Goal: Task Accomplishment & Management: Use online tool/utility

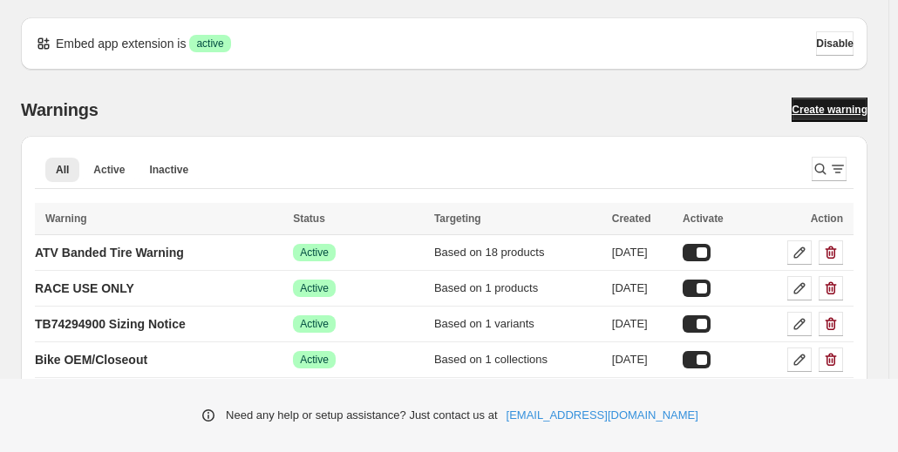
click at [829, 113] on span "Create warning" at bounding box center [830, 110] width 76 height 14
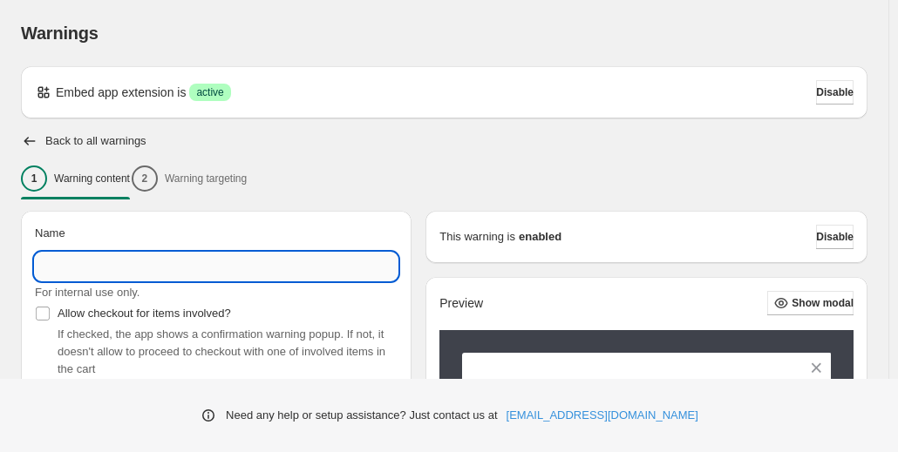
click at [71, 263] on input "Name" at bounding box center [216, 267] width 363 height 28
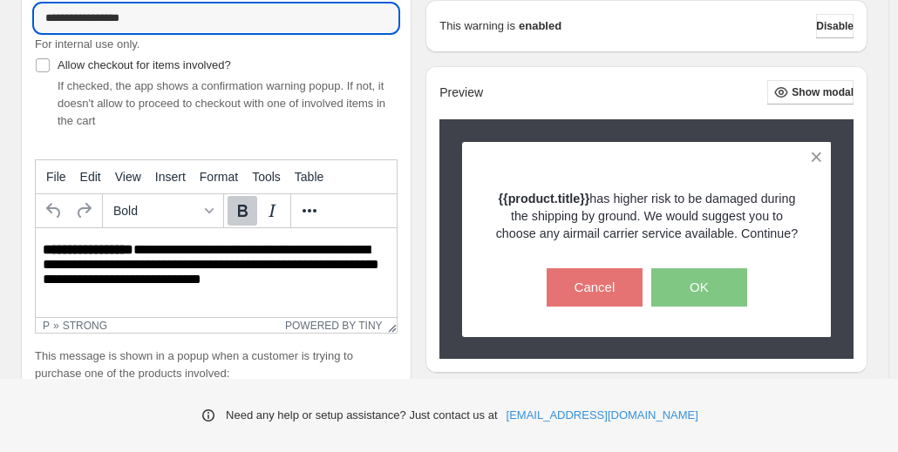
scroll to position [249, 0]
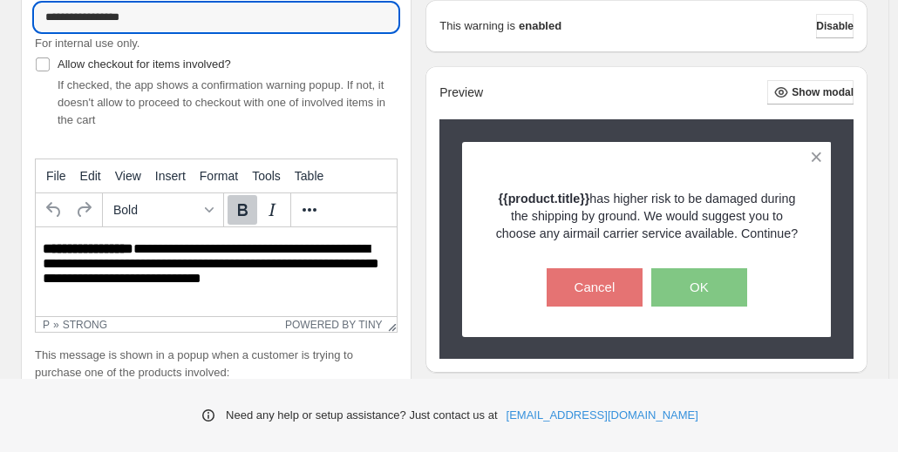
type input "**********"
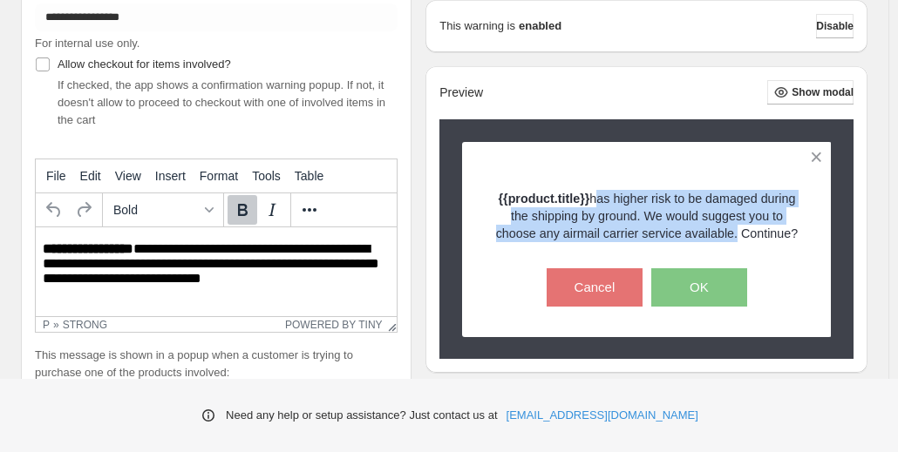
drag, startPoint x: 597, startPoint y: 201, endPoint x: 737, endPoint y: 240, distance: 144.7
click at [737, 240] on p "{{product.title}} has higher risk to be damaged during the shipping by ground. …" at bounding box center [647, 216] width 309 height 52
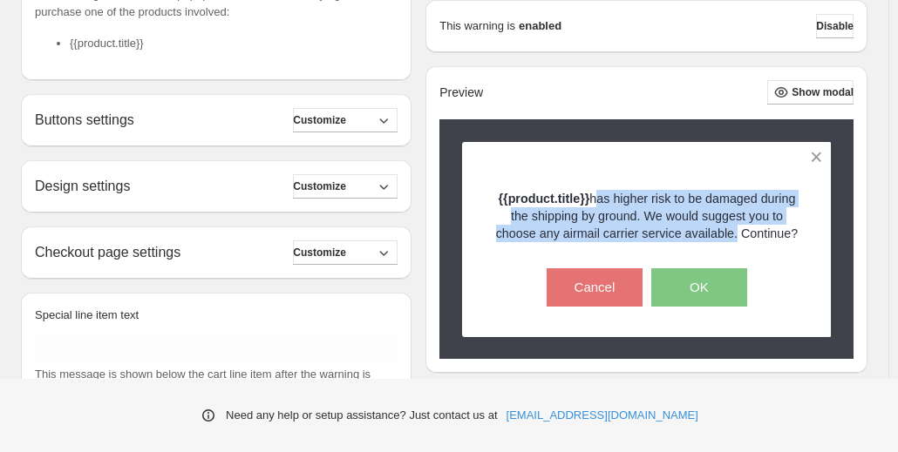
scroll to position [645, 0]
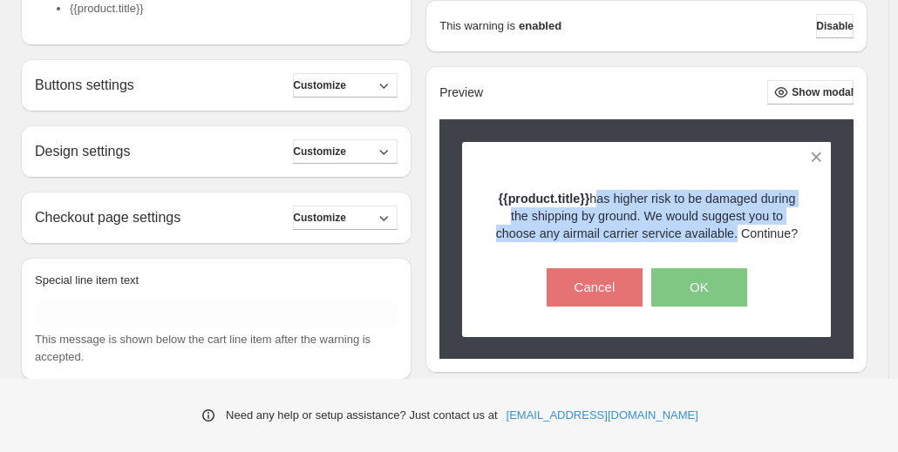
click at [655, 207] on p "{{product.title}} has higher risk to be damaged during the shipping by ground. …" at bounding box center [647, 216] width 309 height 52
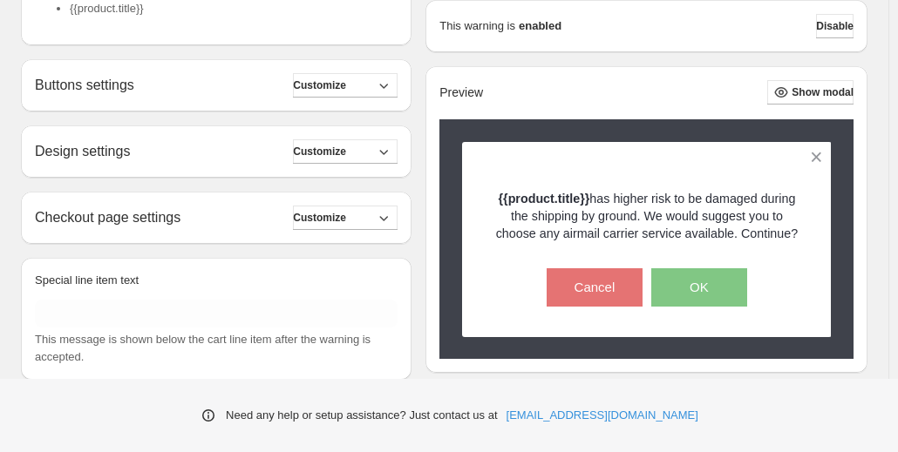
click at [600, 198] on p "{{product.title}} has higher risk to be damaged during the shipping by ground. …" at bounding box center [647, 216] width 309 height 52
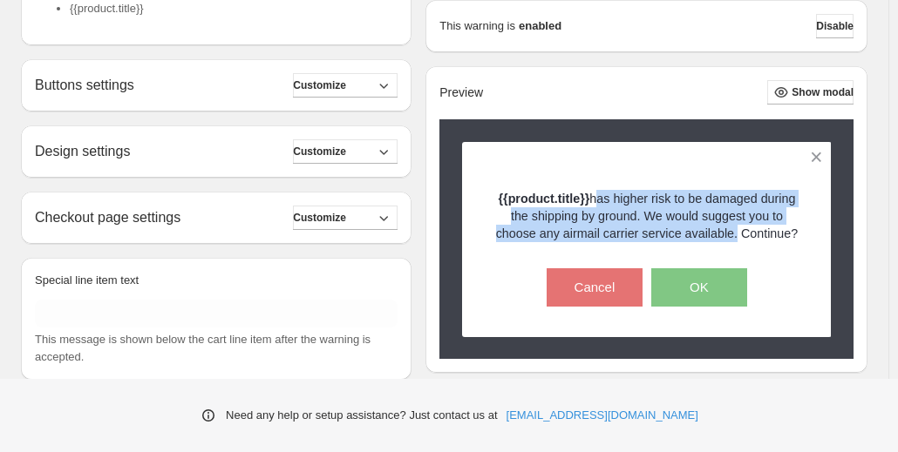
drag, startPoint x: 598, startPoint y: 198, endPoint x: 739, endPoint y: 239, distance: 147.1
click at [739, 239] on p "{{product.title}} has higher risk to be damaged during the shipping by ground. …" at bounding box center [647, 216] width 309 height 52
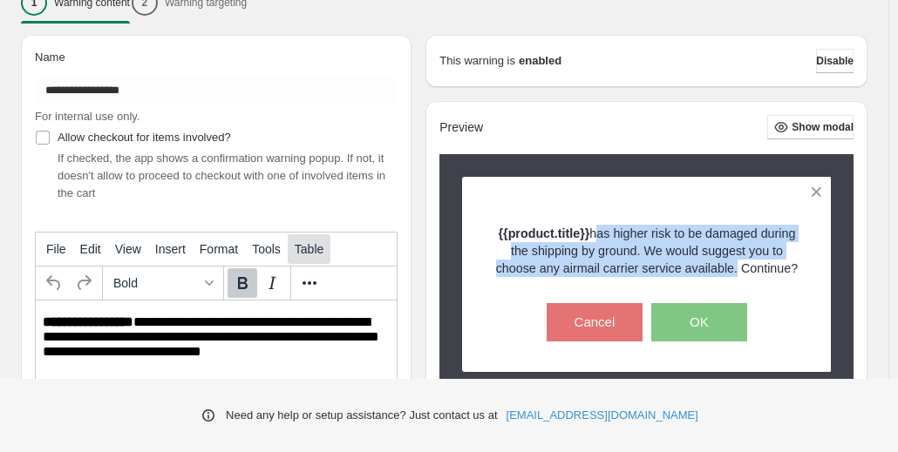
scroll to position [296, 0]
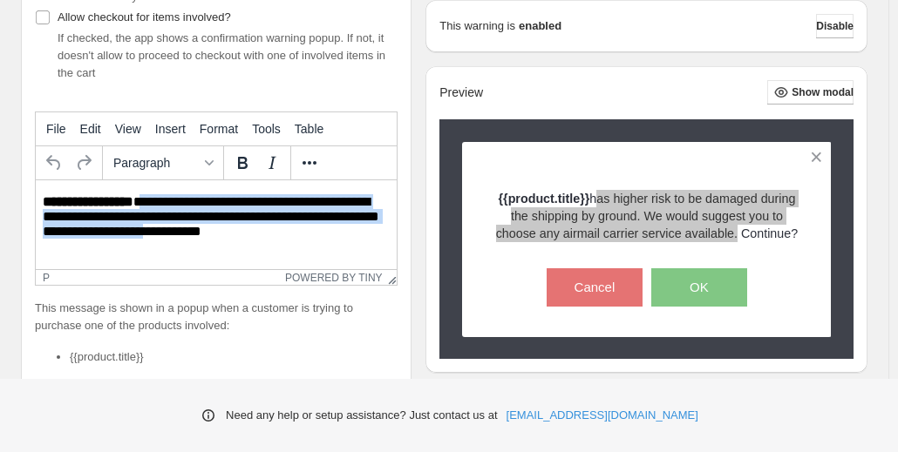
drag, startPoint x: 146, startPoint y: 203, endPoint x: 219, endPoint y: 240, distance: 81.9
click at [219, 240] on p "**********" at bounding box center [218, 217] width 351 height 47
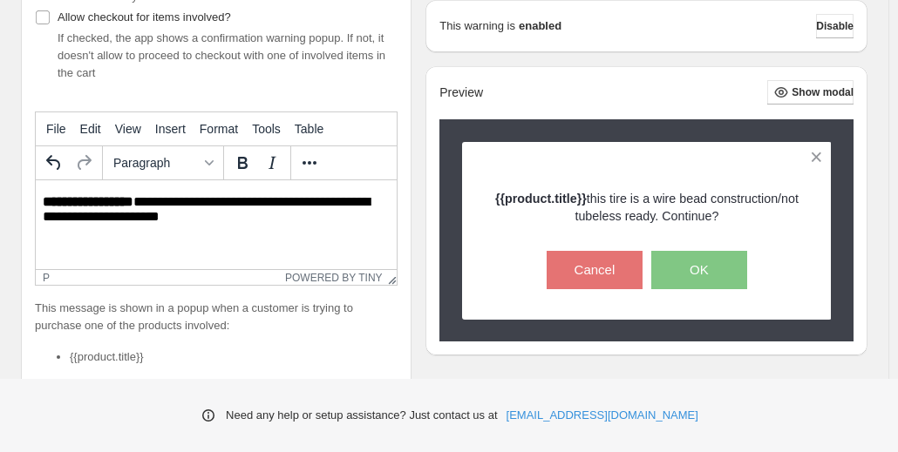
click at [343, 207] on p "**********" at bounding box center [218, 209] width 351 height 31
click at [145, 207] on p "**********" at bounding box center [218, 209] width 351 height 31
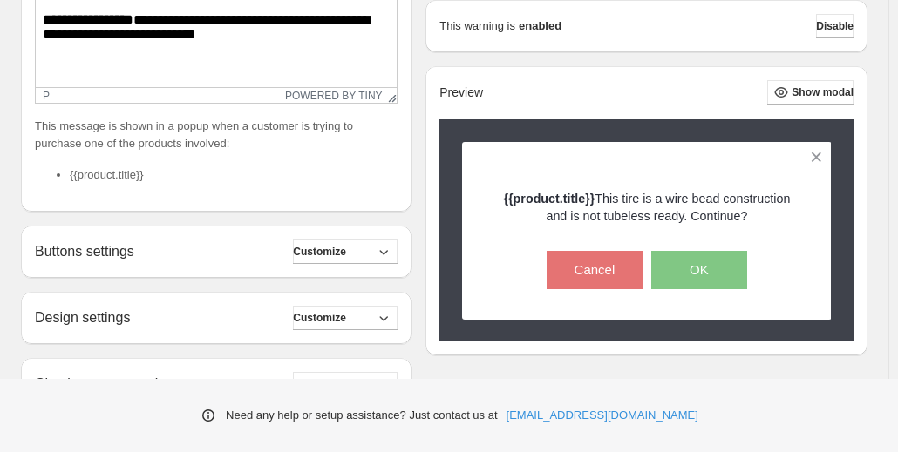
scroll to position [685, 0]
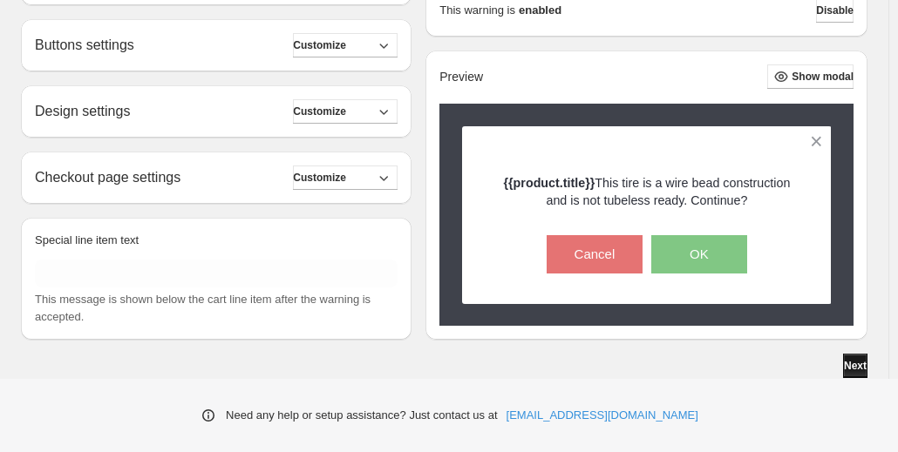
click at [846, 367] on span "Next" at bounding box center [855, 366] width 23 height 14
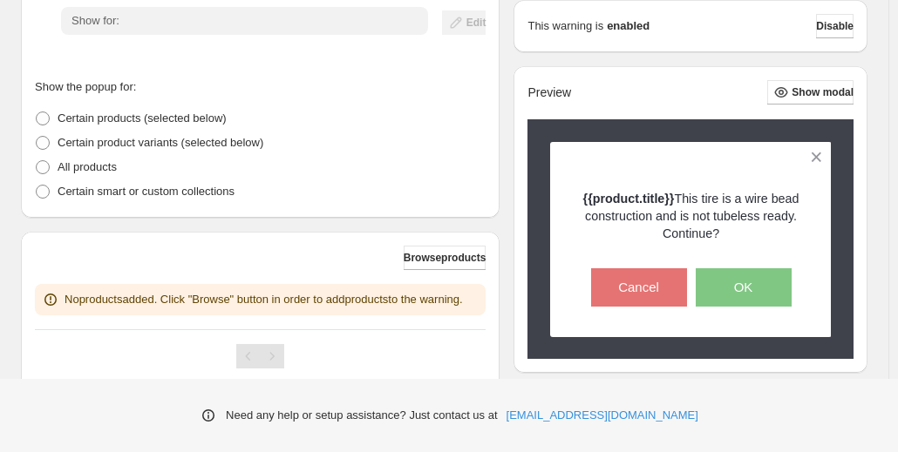
scroll to position [423, 0]
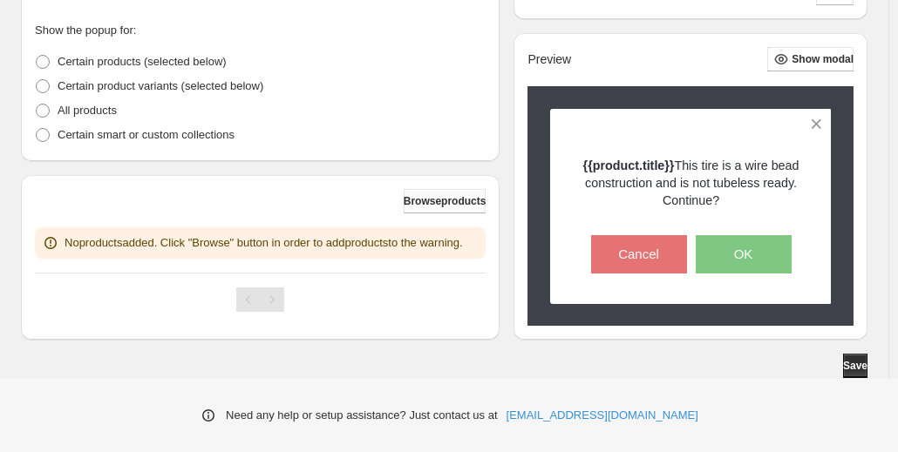
click at [442, 194] on span "Browse products" at bounding box center [445, 201] width 83 height 14
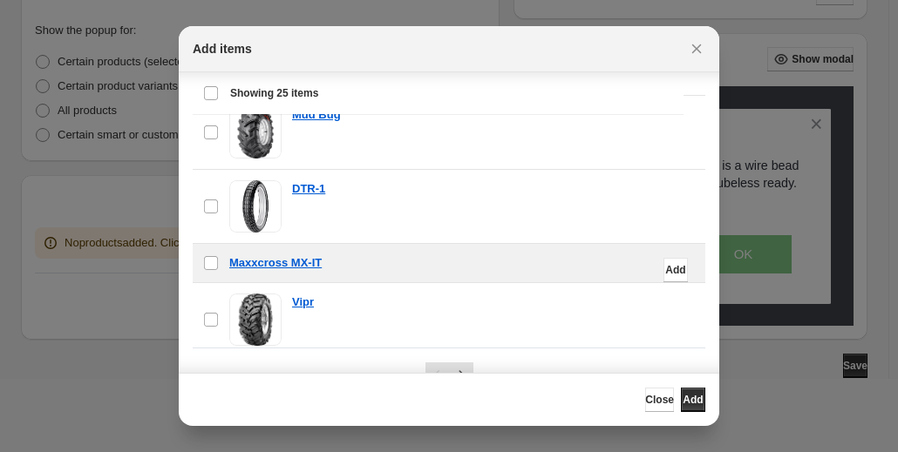
scroll to position [214, 0]
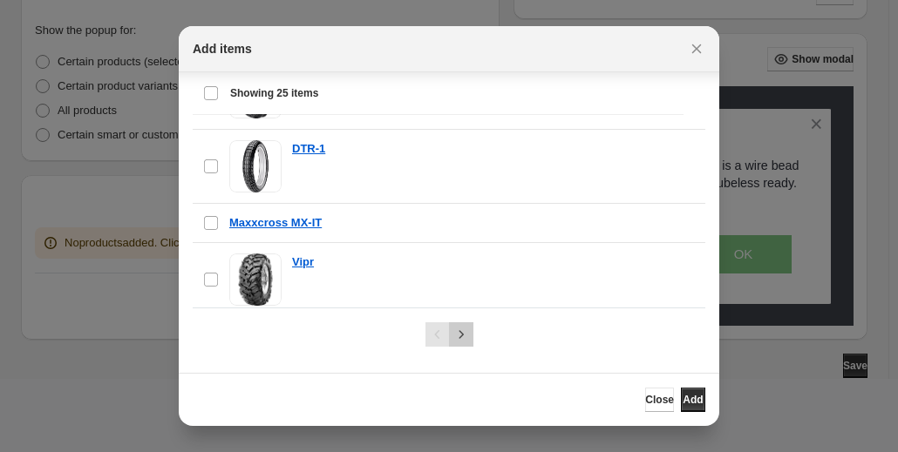
click at [462, 330] on icon "Next" at bounding box center [460, 334] width 17 height 17
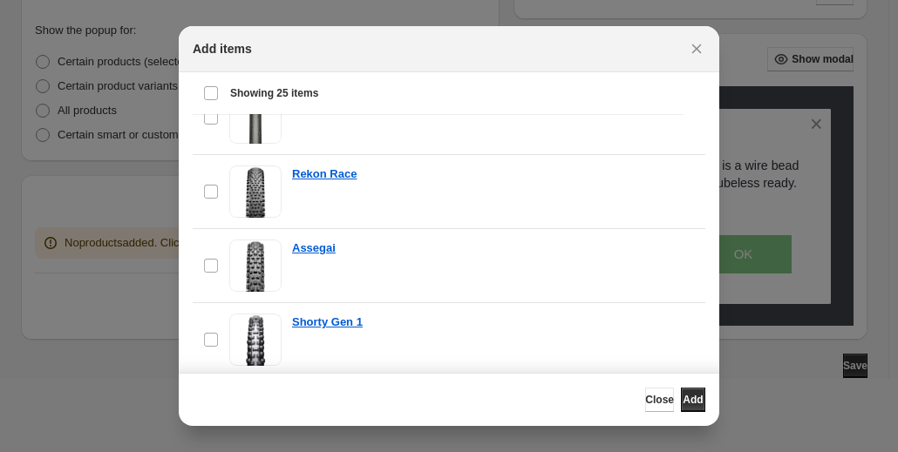
scroll to position [918, 0]
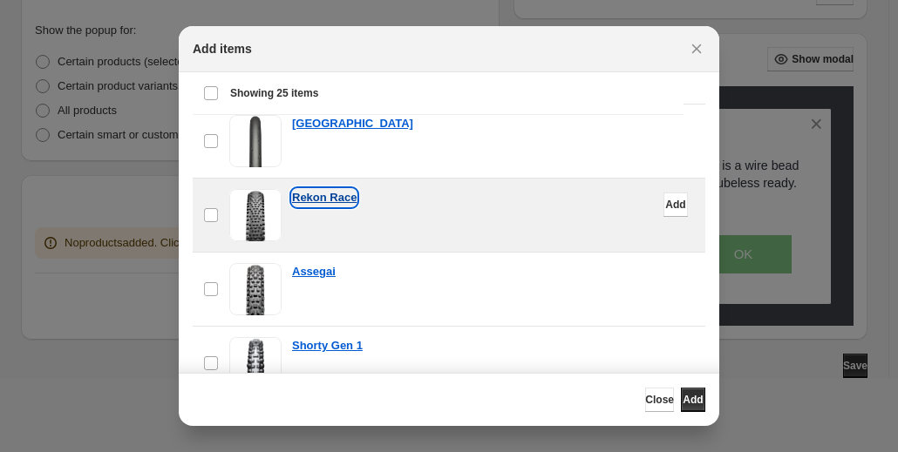
click at [334, 194] on p "Rekon Race" at bounding box center [324, 197] width 65 height 17
click at [656, 105] on div "Select all 25 items Showing 25 items" at bounding box center [438, 93] width 470 height 42
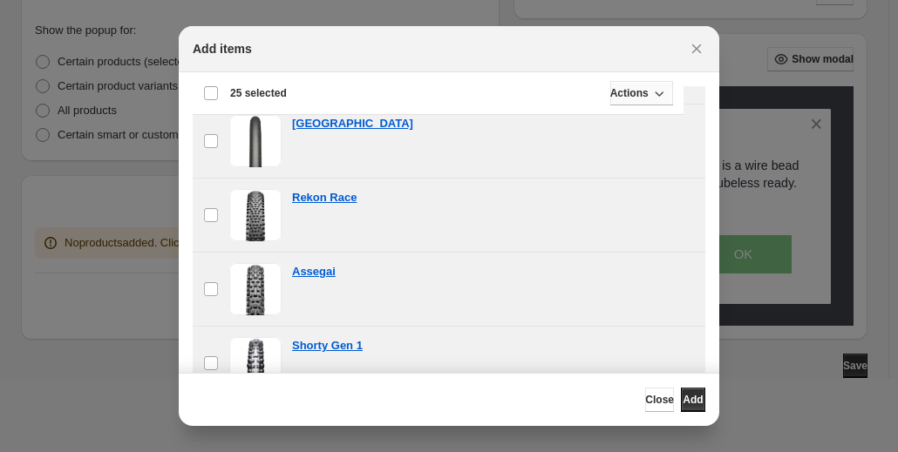
click at [657, 98] on icon ":r2t:" at bounding box center [658, 93] width 17 height 17
click at [647, 170] on span "Remove" at bounding box center [641, 176] width 42 height 13
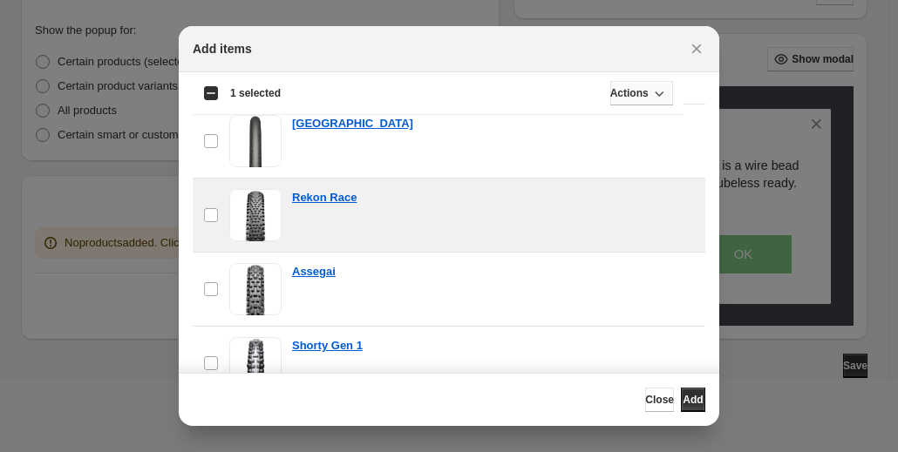
click at [660, 95] on icon ":r2t:" at bounding box center [658, 93] width 17 height 17
click at [665, 205] on span "Add" at bounding box center [675, 205] width 20 height 14
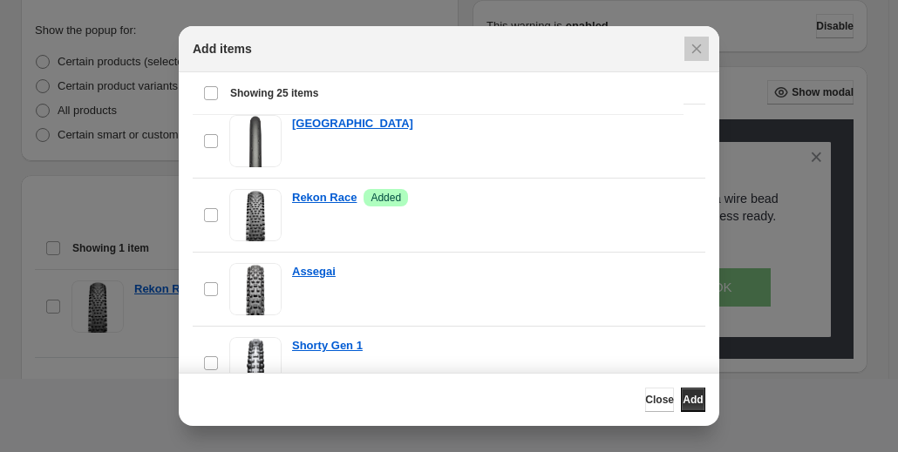
click at [153, 309] on div at bounding box center [449, 226] width 898 height 452
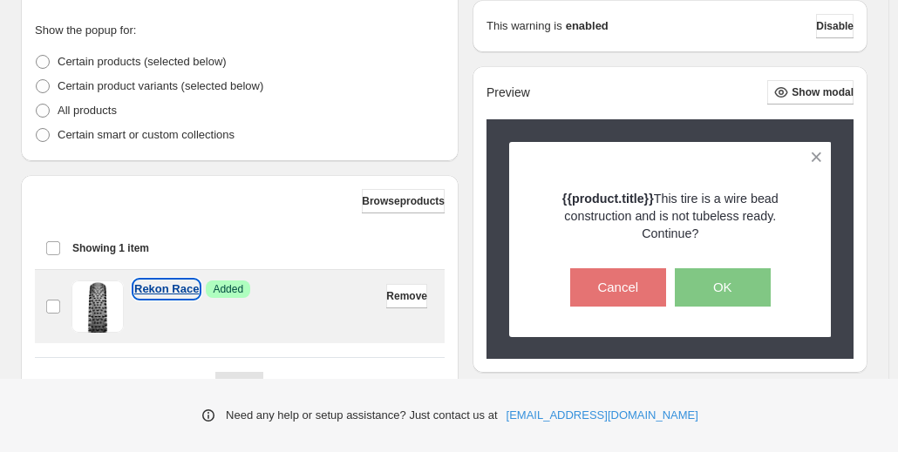
click at [176, 281] on p "Rekon Race" at bounding box center [166, 289] width 65 height 17
click at [386, 289] on span "Remove" at bounding box center [406, 296] width 41 height 14
